Goal: Find specific page/section: Find specific page/section

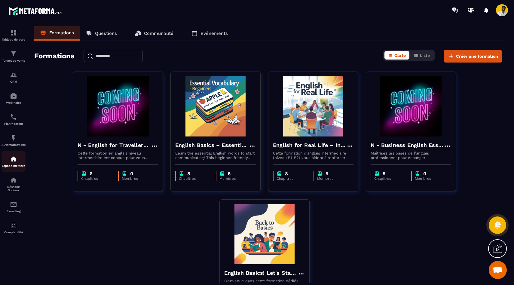
click at [14, 166] on p "Espace membre" at bounding box center [14, 165] width 24 height 3
click at [15, 76] on img at bounding box center [13, 74] width 7 height 7
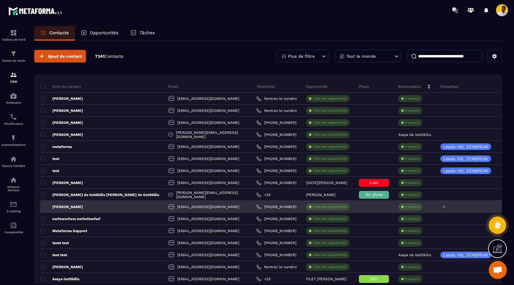
click at [442, 207] on icon at bounding box center [444, 207] width 4 height 4
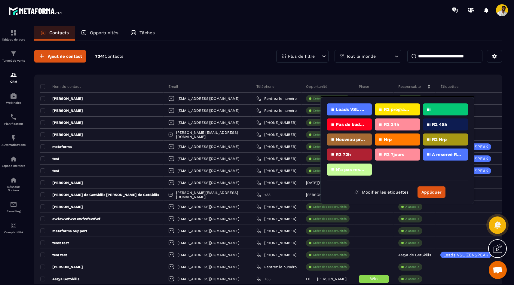
click at [325, 24] on section "Tableau de bord Tunnel de vente CRM Webinaire Planificateur Automatisations Esp…" at bounding box center [257, 161] width 514 height 282
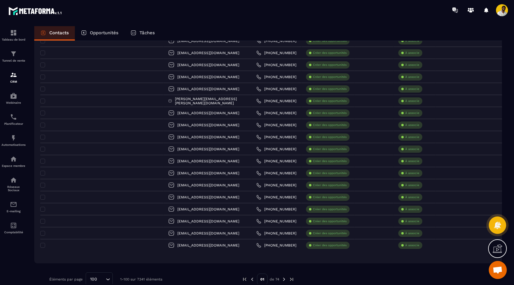
scroll to position [1054, 0]
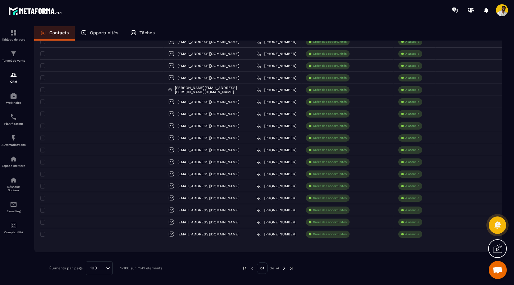
click at [284, 269] on img at bounding box center [283, 267] width 5 height 5
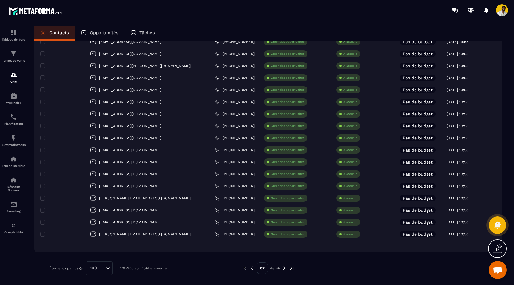
click at [252, 269] on img at bounding box center [251, 267] width 5 height 5
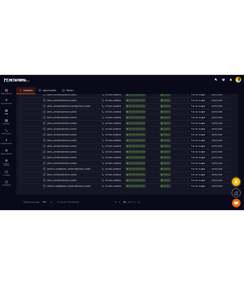
scroll to position [0, 0]
